Goal: Information Seeking & Learning: Learn about a topic

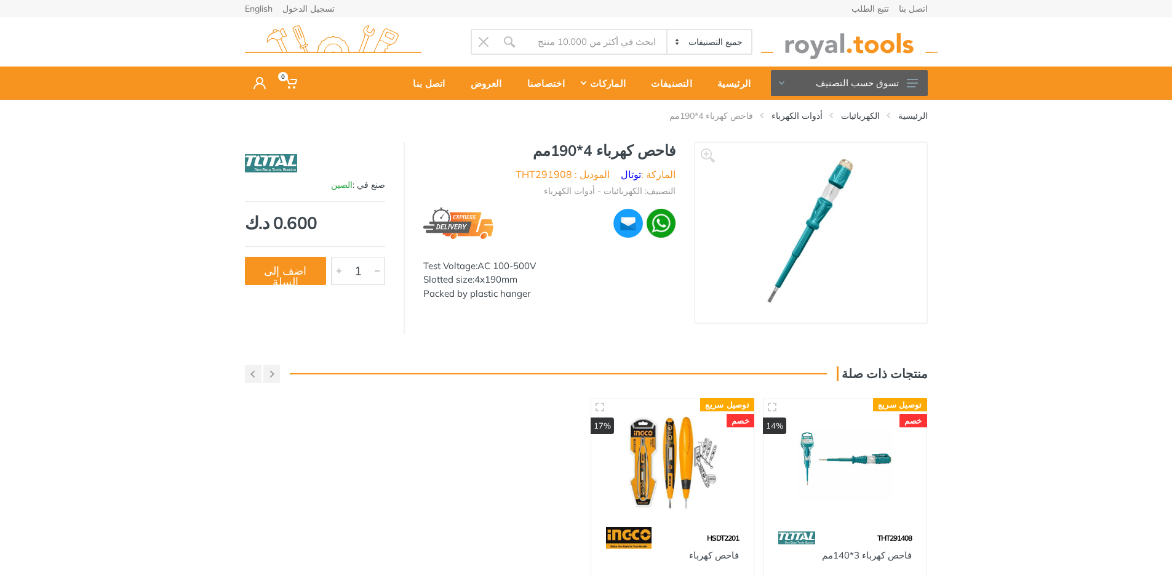
click at [692, 495] on img at bounding box center [672, 461] width 141 height 105
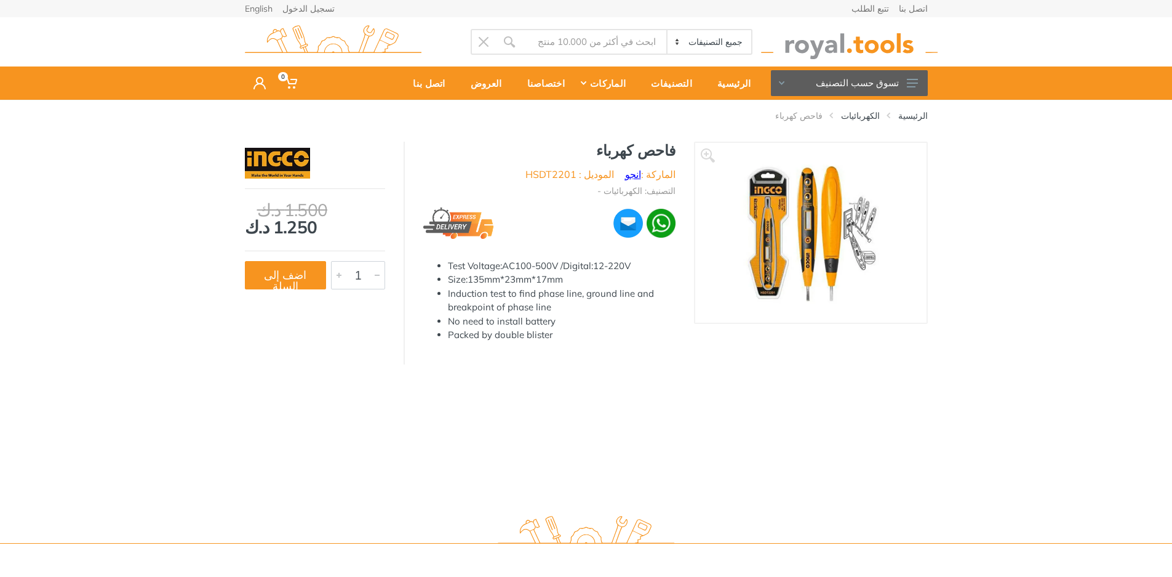
click at [638, 174] on link "انجو" at bounding box center [633, 174] width 16 height 12
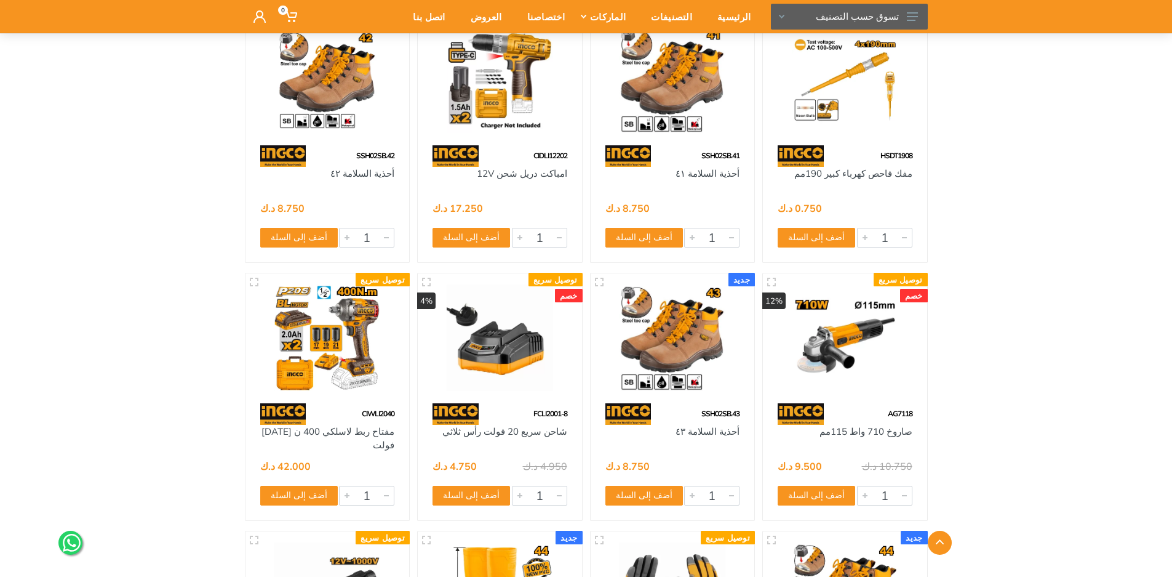
scroll to position [1723, 0]
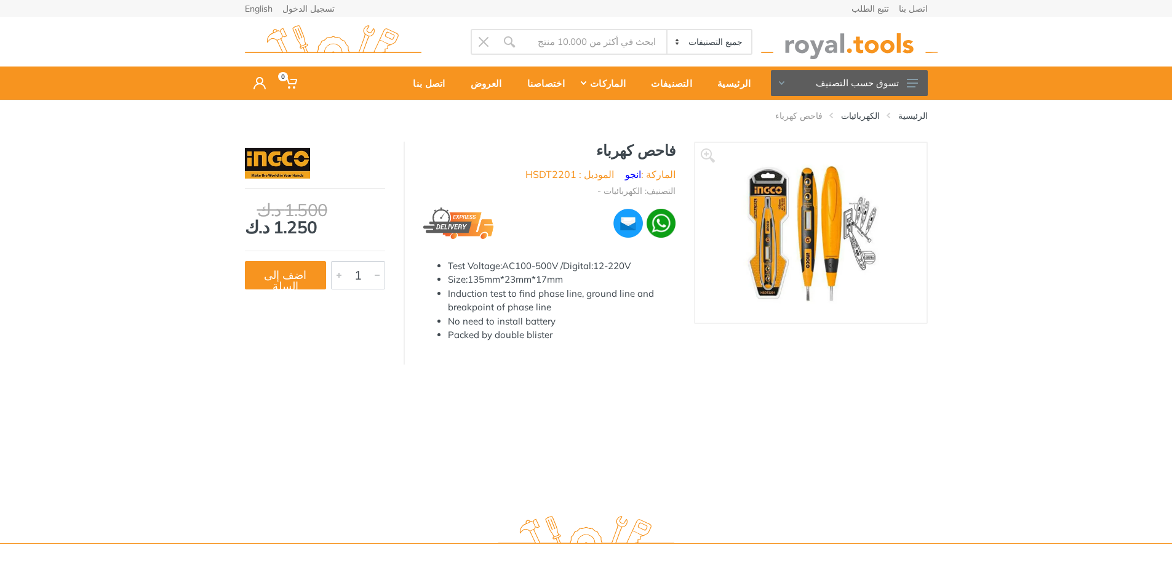
click at [548, 337] on li "Packed by double blister" at bounding box center [562, 335] width 228 height 14
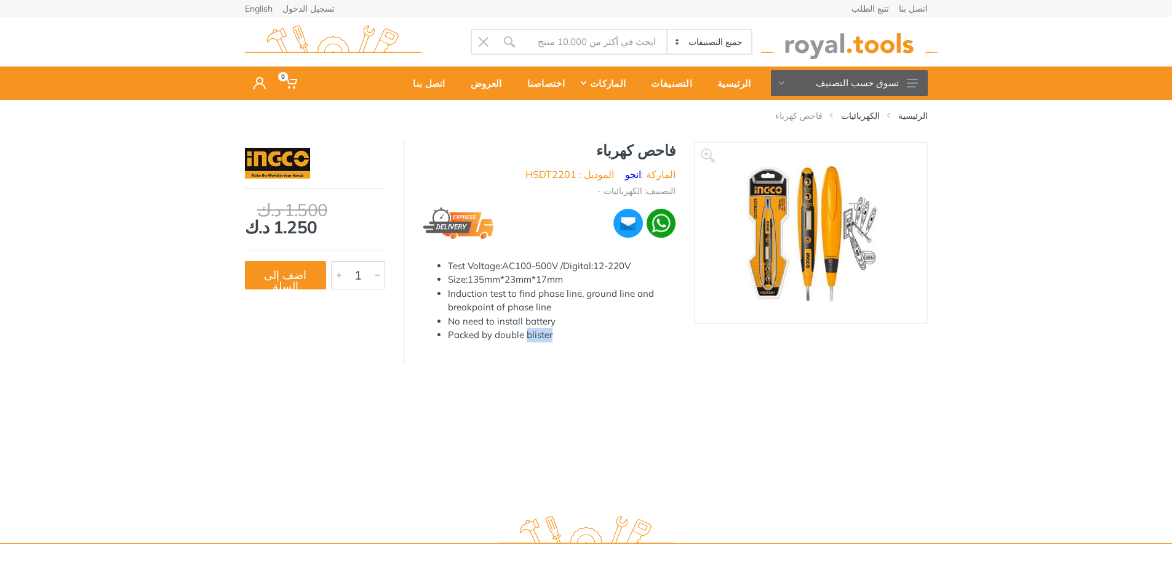
click at [548, 337] on li "Packed by double blister" at bounding box center [562, 335] width 228 height 14
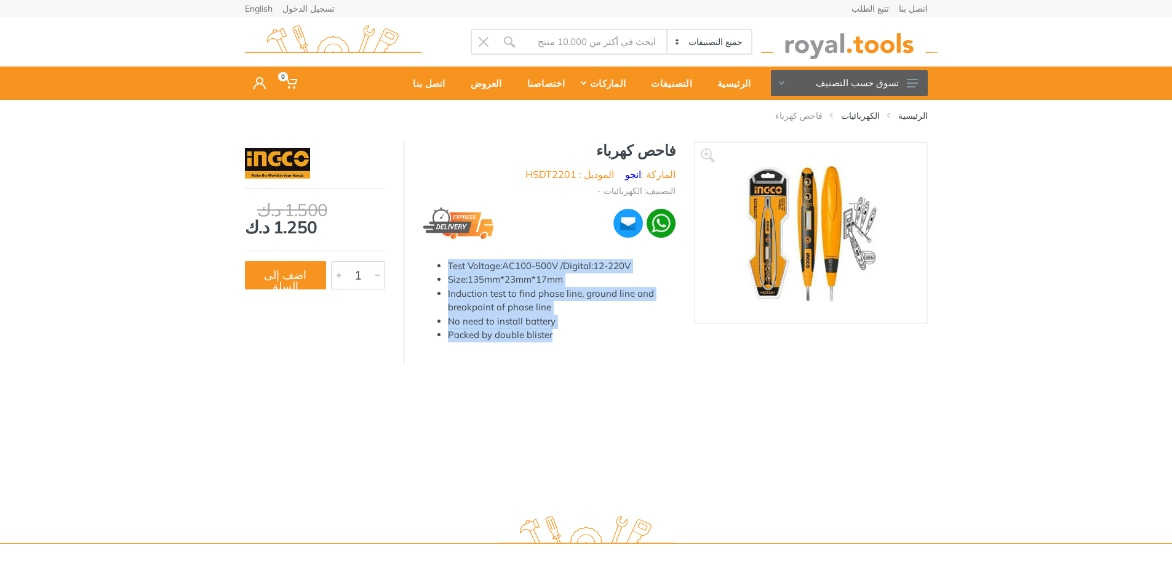
drag, startPoint x: 443, startPoint y: 263, endPoint x: 592, endPoint y: 327, distance: 162.3
click at [602, 332] on ul "Test Voltage:AC100-500V /Digital:12-220V Size:135mm*23mm*17mm Induction test to…" at bounding box center [549, 300] width 252 height 83
copy ul "Test Voltage:AC100-500V /Digital:12-220V Size:135mm*23mm*17mm Induction test to…"
click at [773, 286] on img at bounding box center [810, 232] width 155 height 155
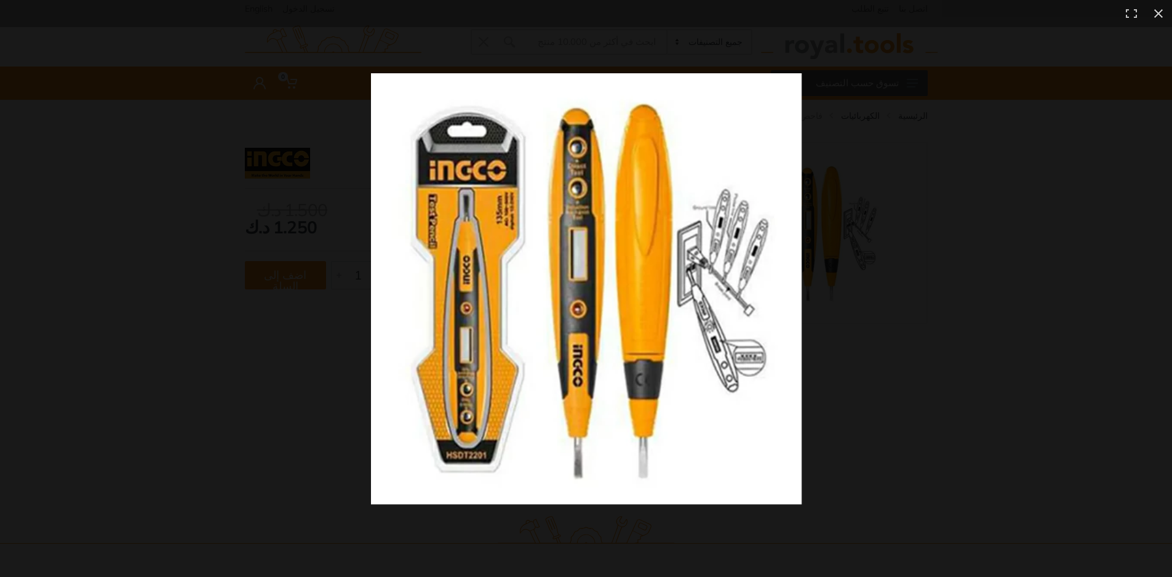
click at [682, 353] on img at bounding box center [586, 288] width 431 height 431
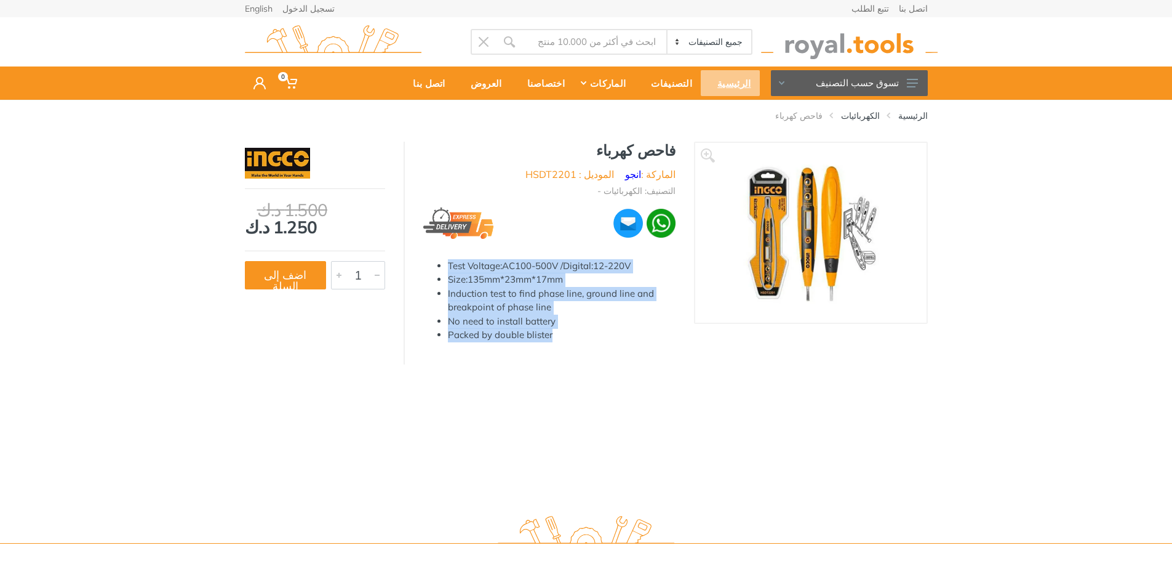
click at [726, 82] on div "الرئيسية" at bounding box center [730, 83] width 58 height 26
